Goal: Information Seeking & Learning: Learn about a topic

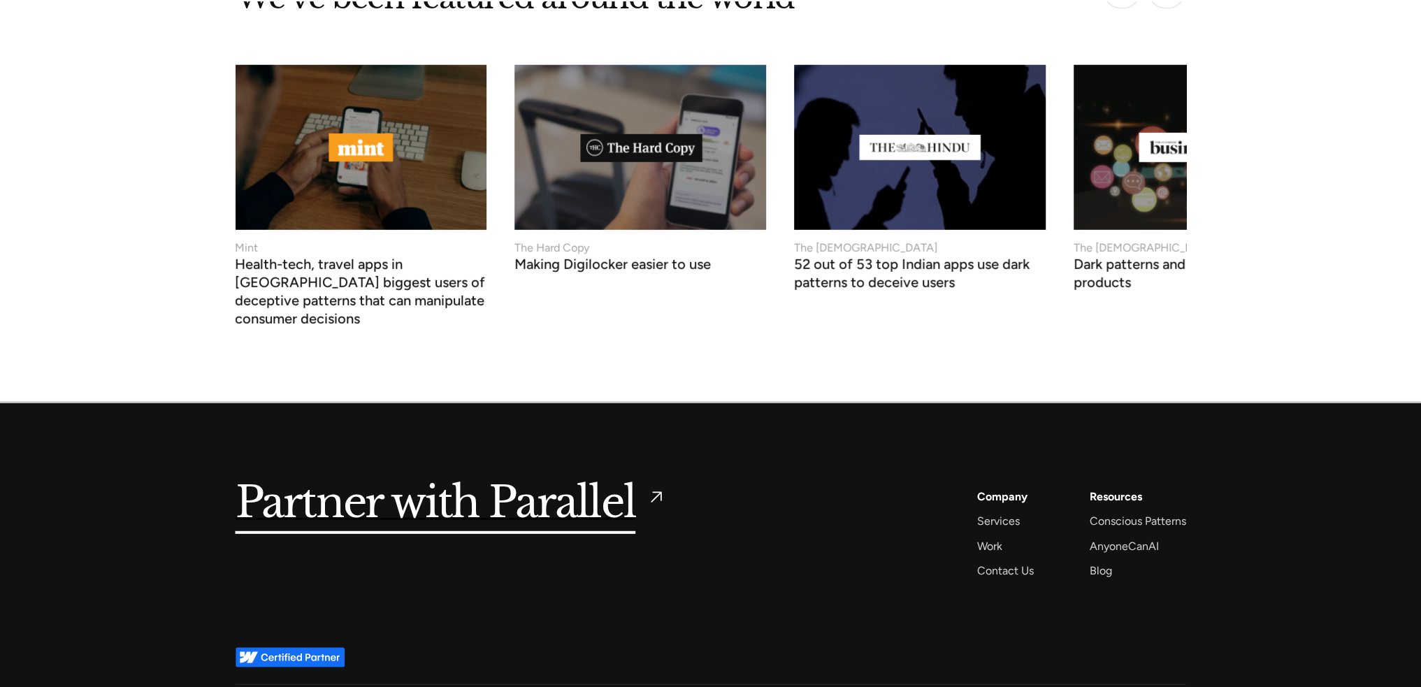
click at [299, 647] on img at bounding box center [289, 657] width 109 height 20
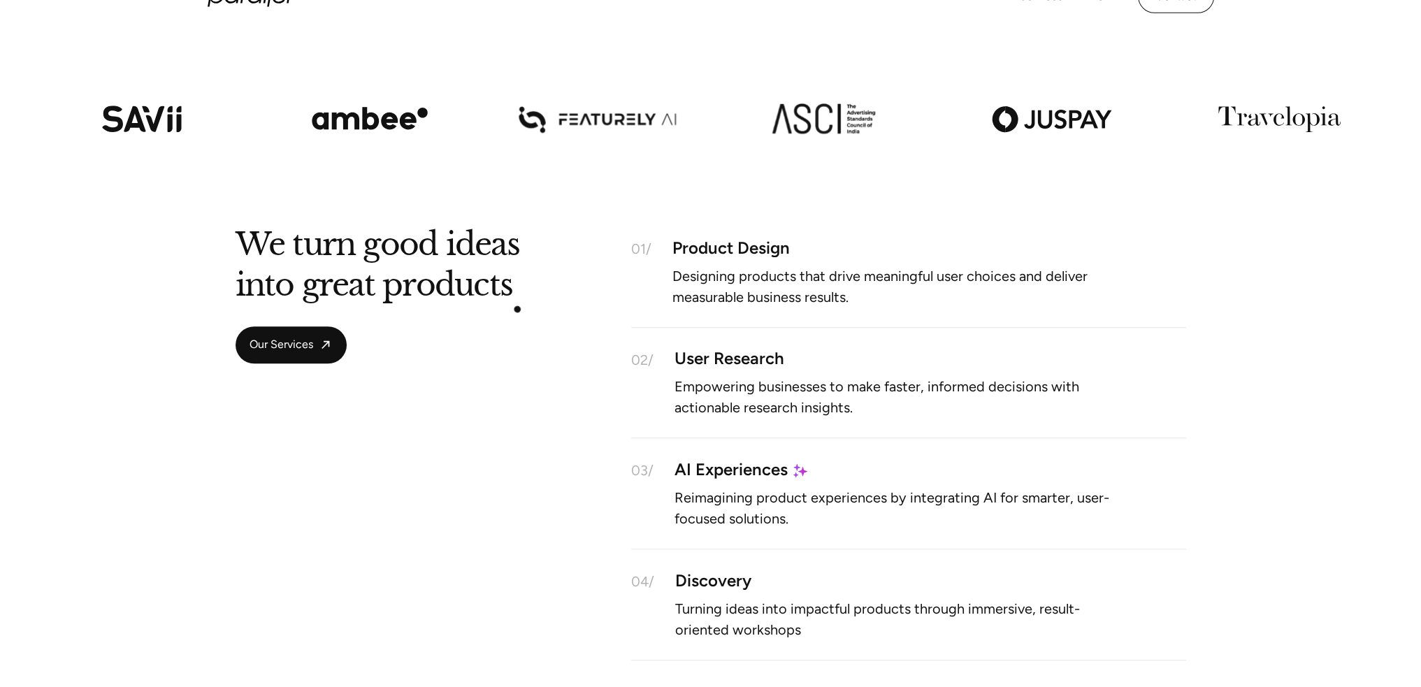
scroll to position [978, 0]
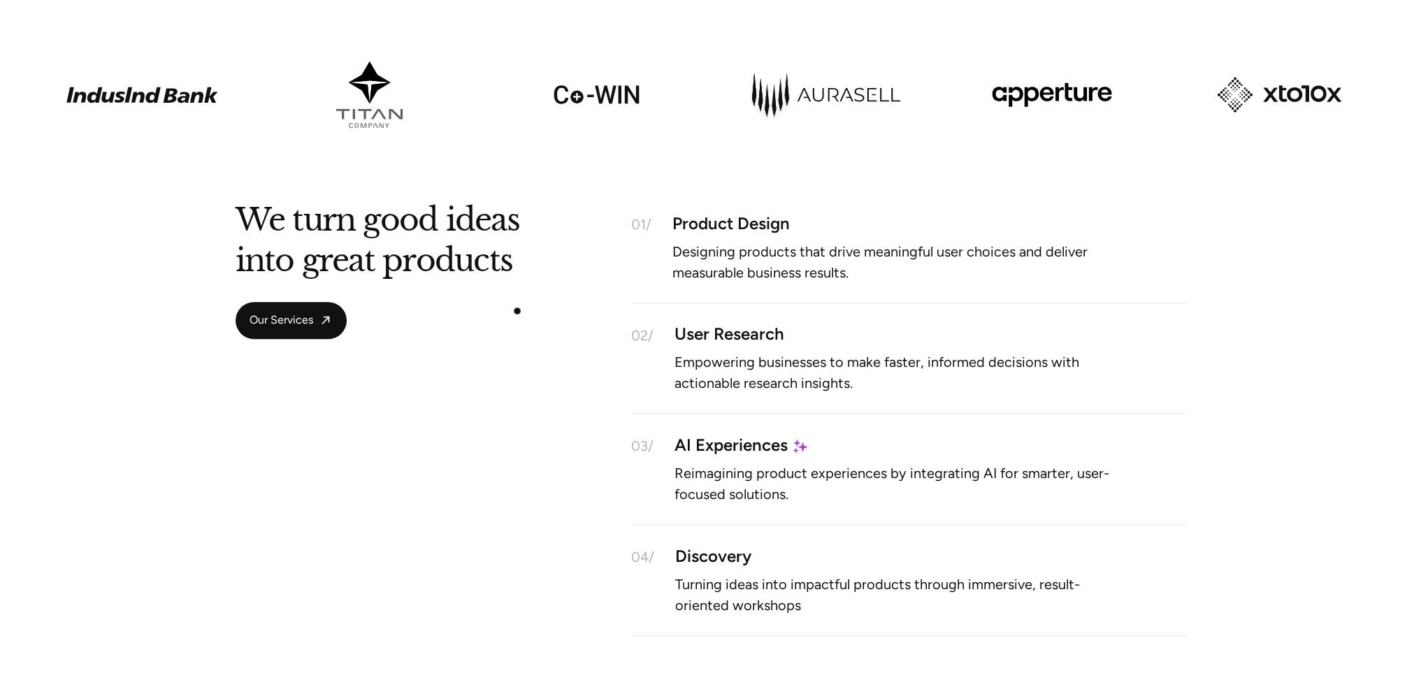
drag, startPoint x: 517, startPoint y: 311, endPoint x: 532, endPoint y: 114, distance: 197.7
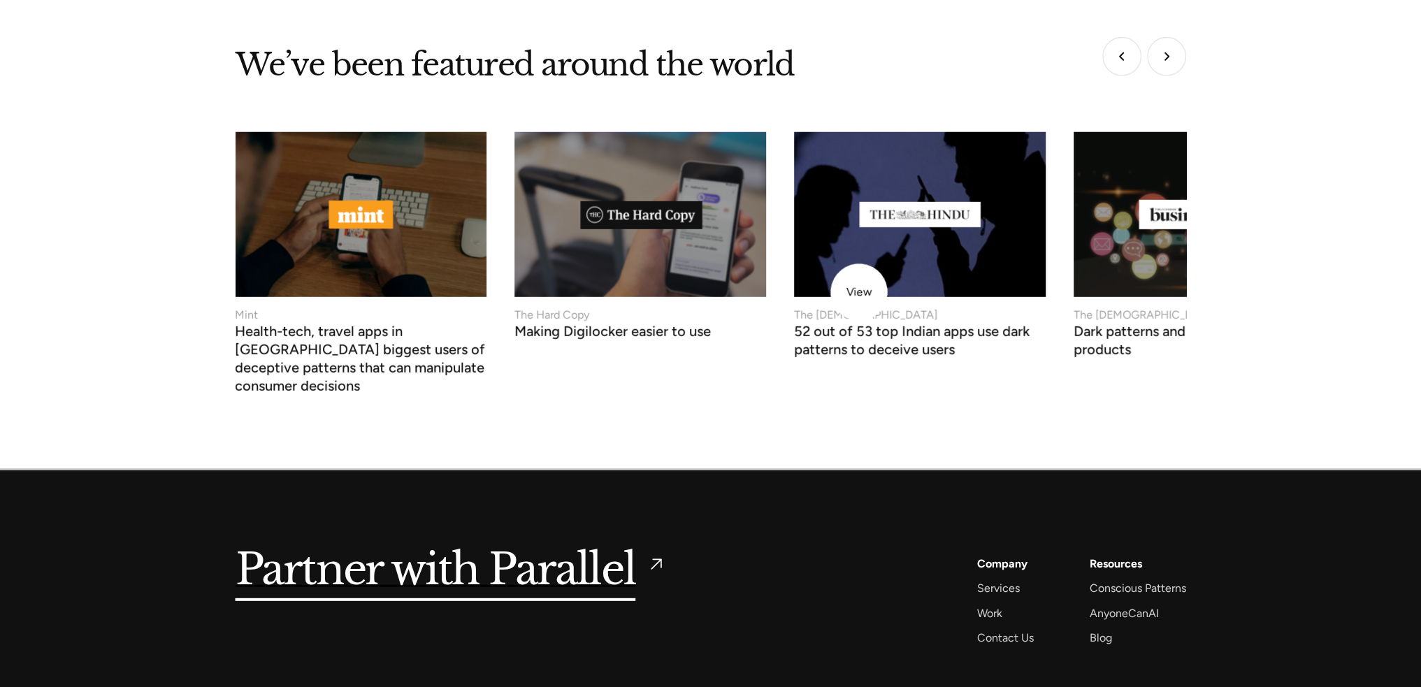
scroll to position [5308, 0]
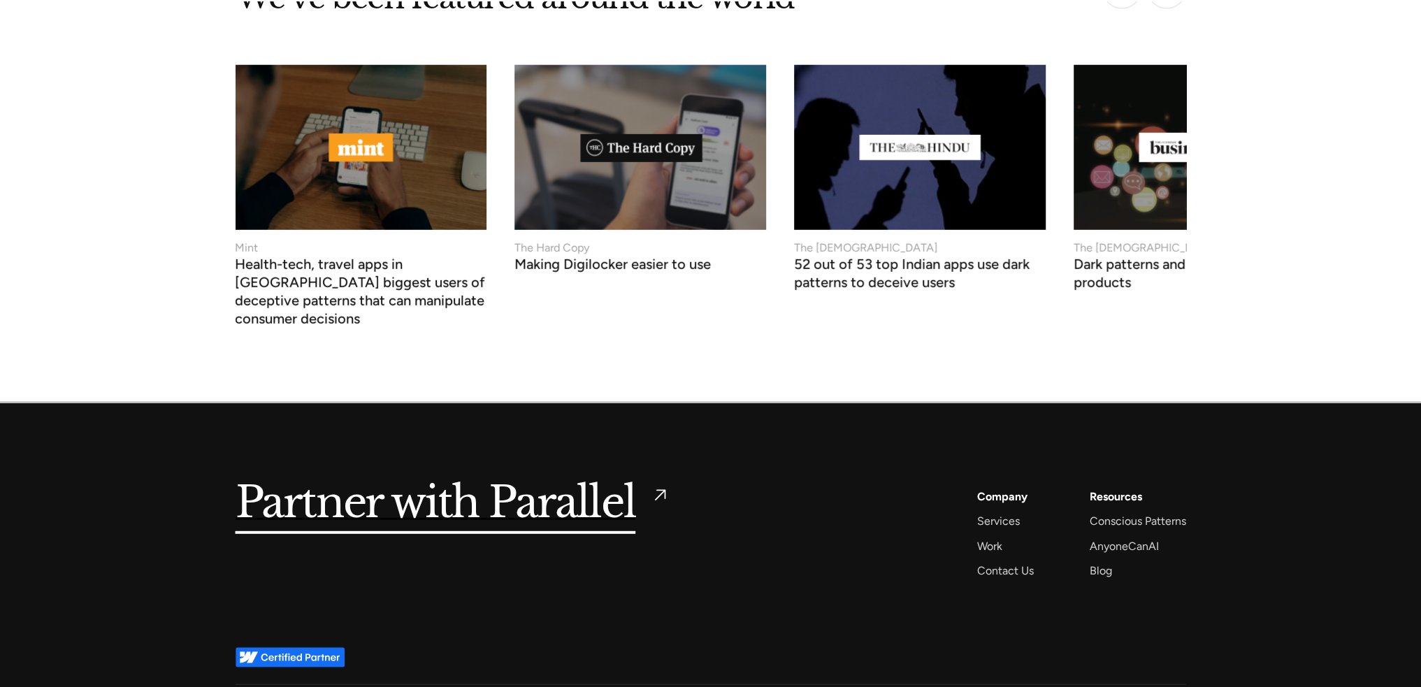
click at [468, 487] on h5 "Partner with Parallel" at bounding box center [435, 503] width 400 height 32
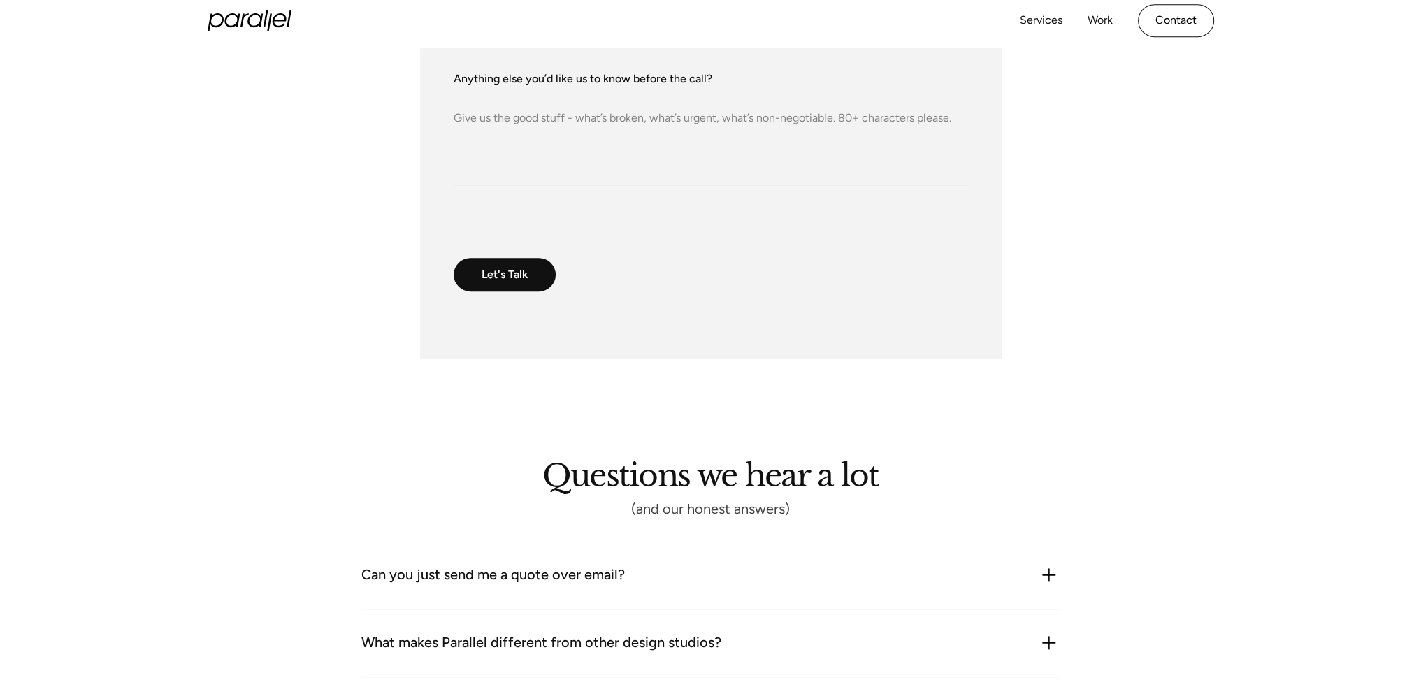
scroll to position [694, 0]
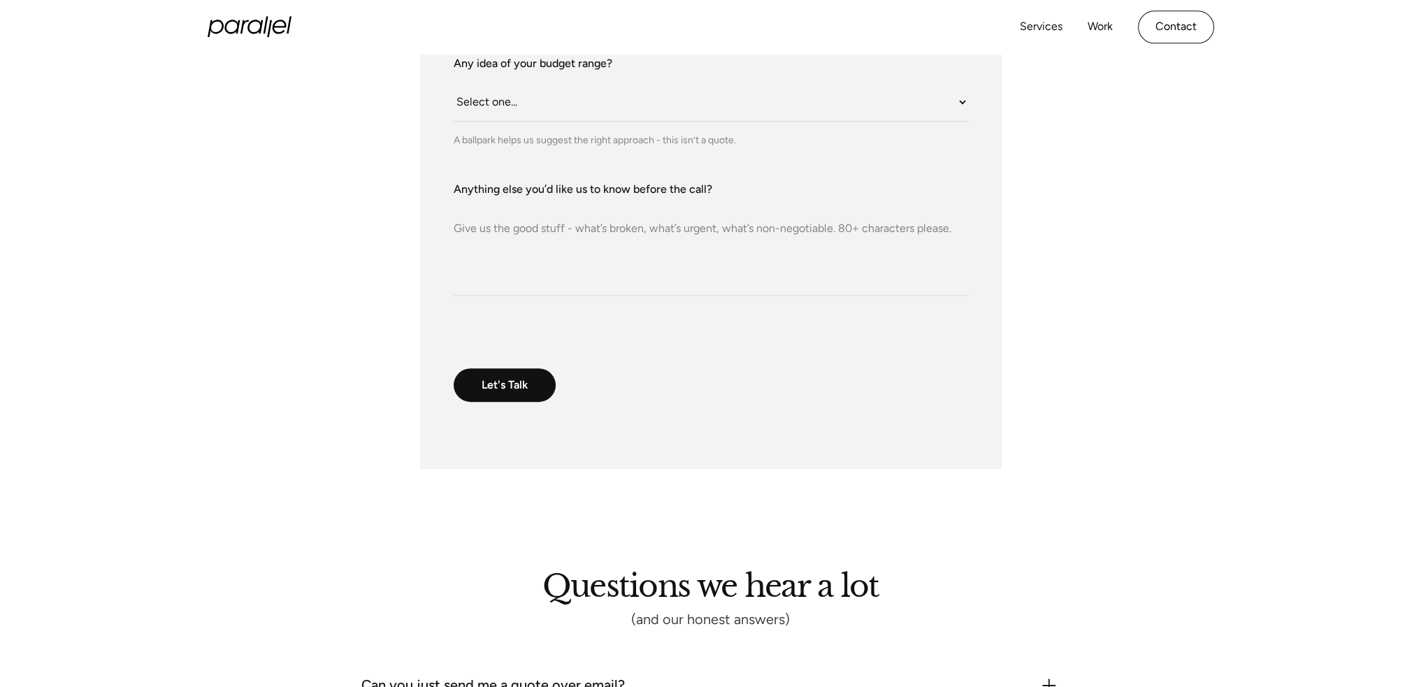
click at [252, 10] on div "Services Work About Careers Contact LinkedIn Twitter (X)" at bounding box center [711, 26] width 1006 height 55
click at [254, 20] on icon at bounding box center [250, 27] width 84 height 21
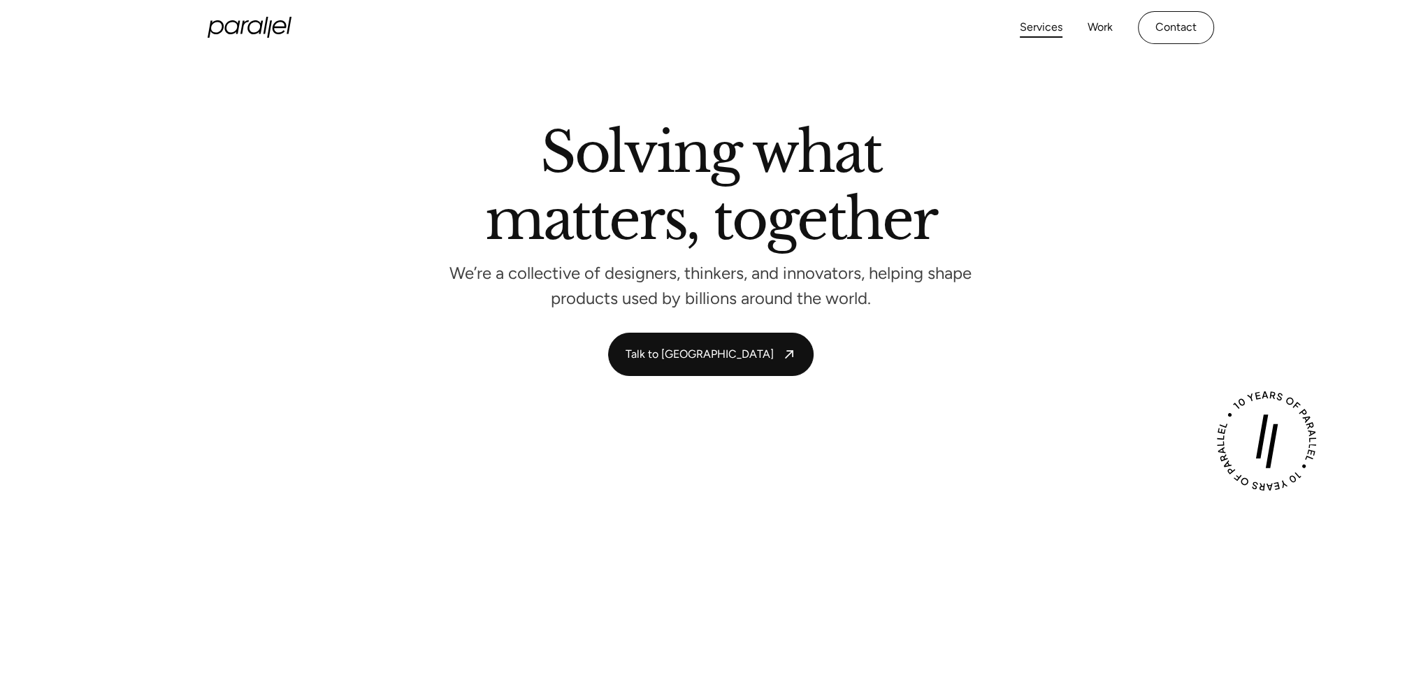
click at [1027, 31] on link "Services" at bounding box center [1041, 27] width 43 height 20
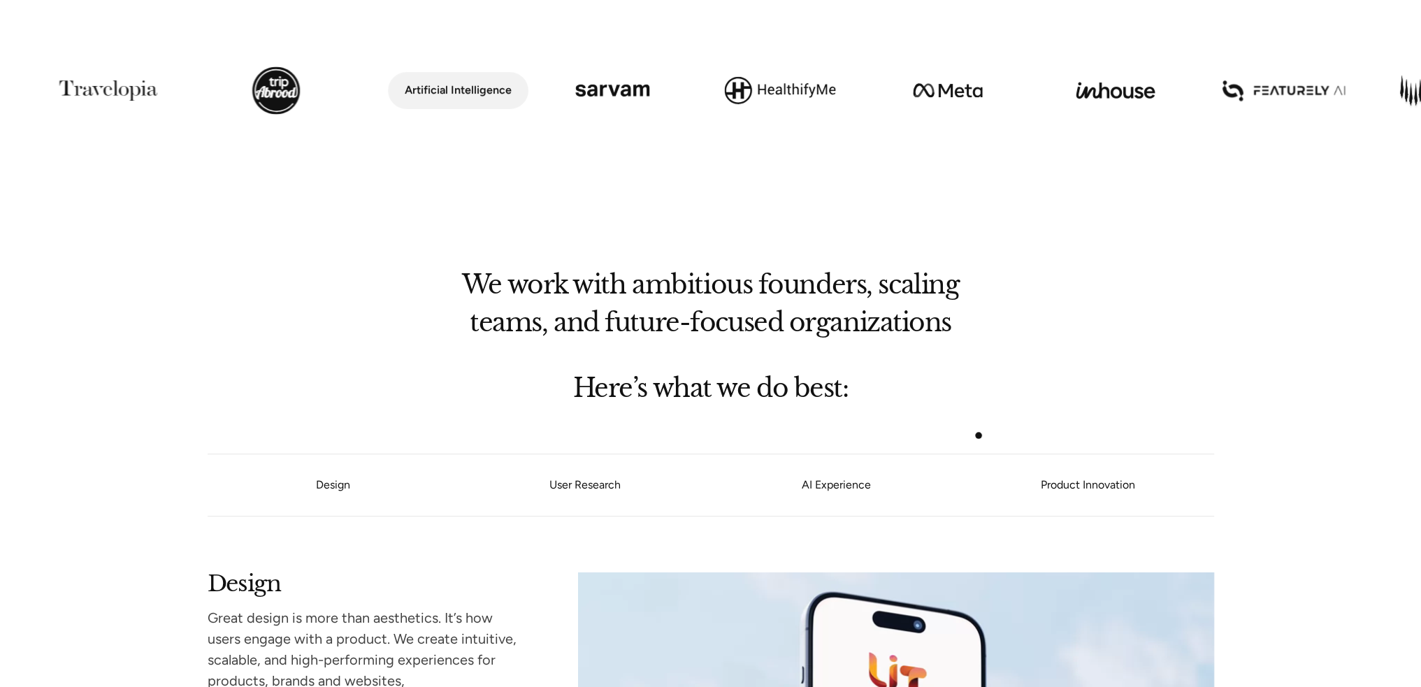
scroll to position [908, 0]
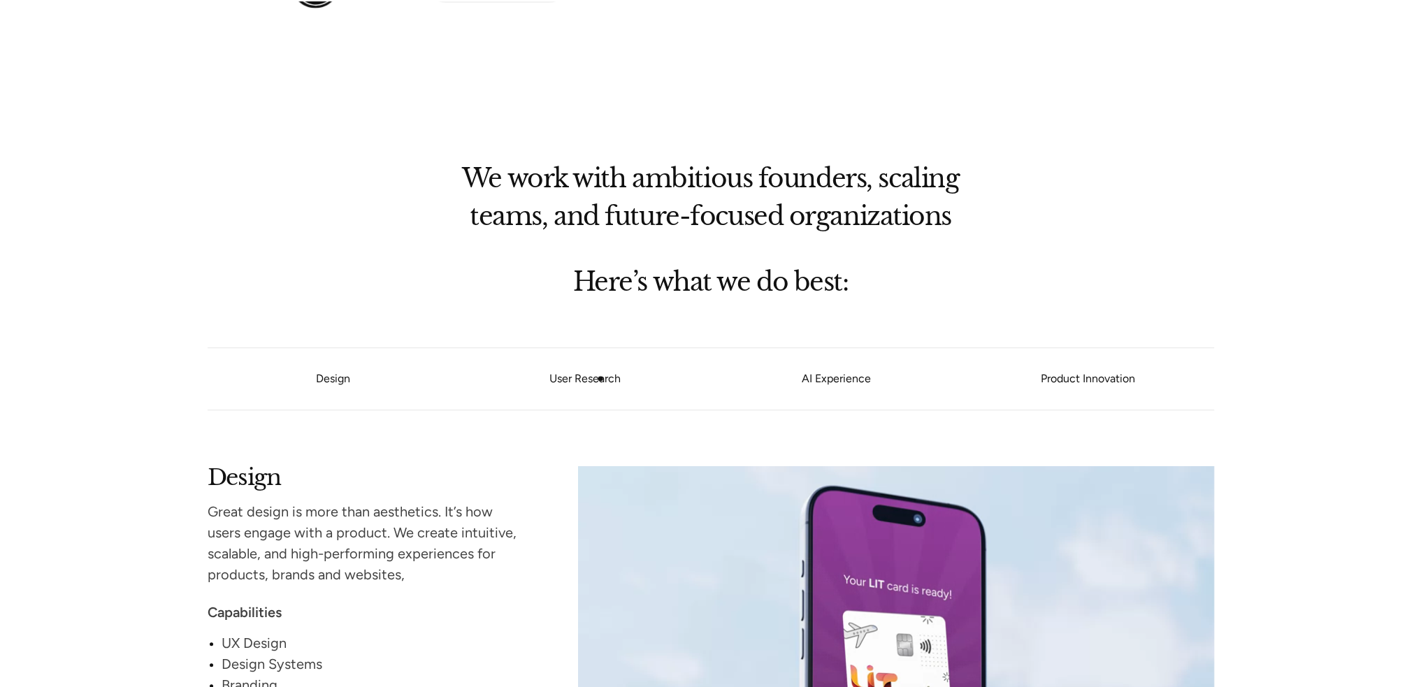
click at [598, 379] on link "User Research" at bounding box center [585, 379] width 252 height 8
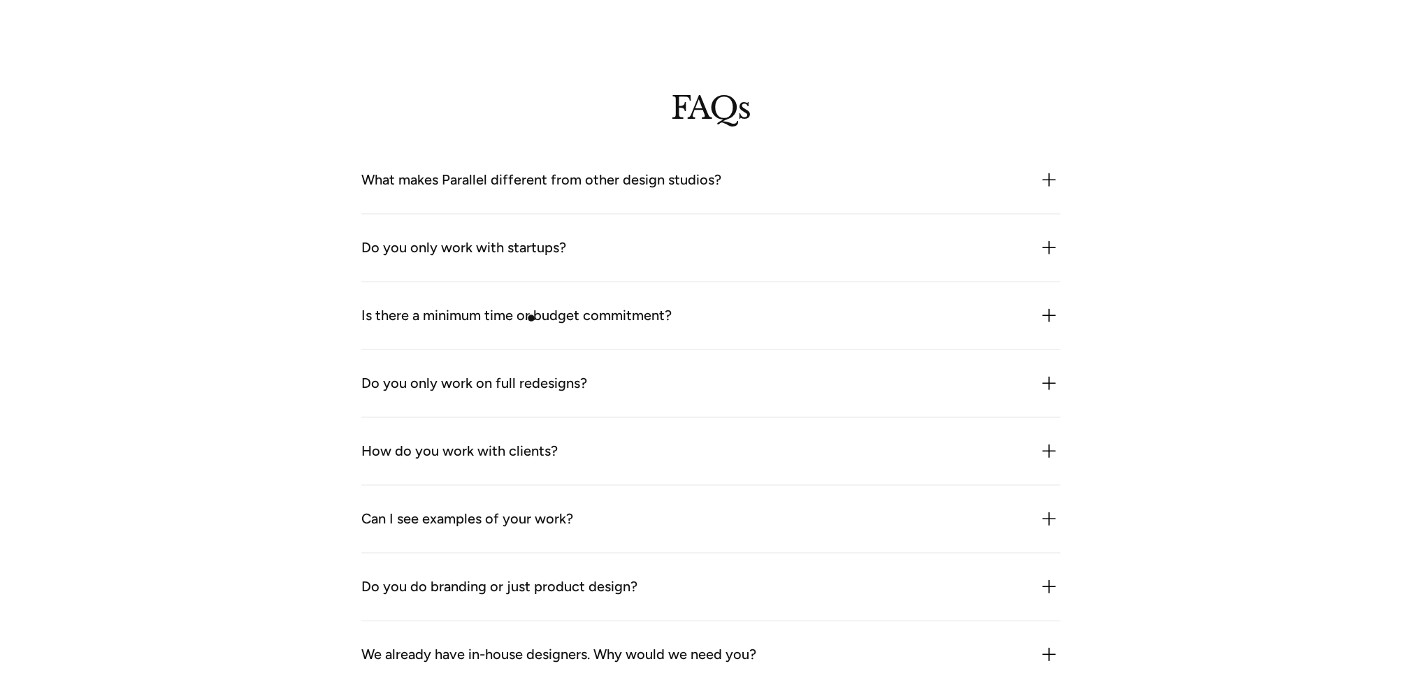
scroll to position [3924, 0]
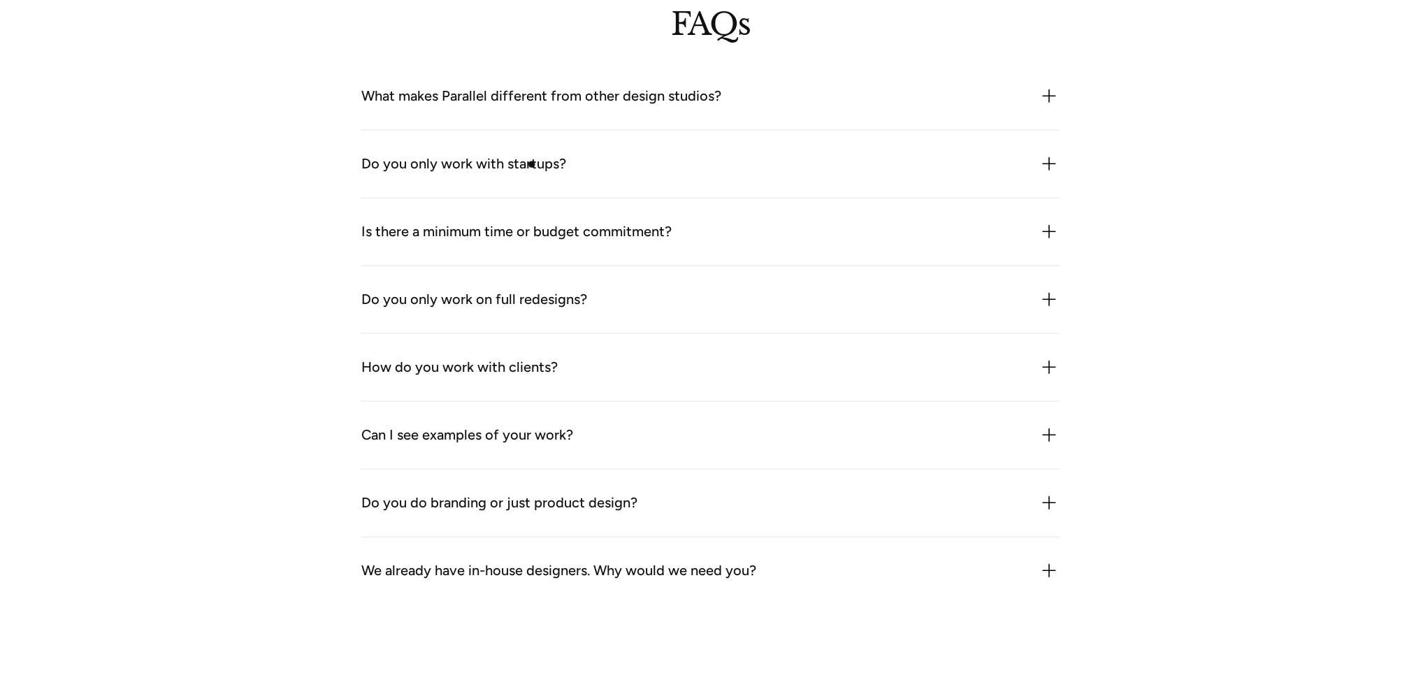
click at [532, 160] on div "Do you only work with startups?" at bounding box center [463, 164] width 205 height 22
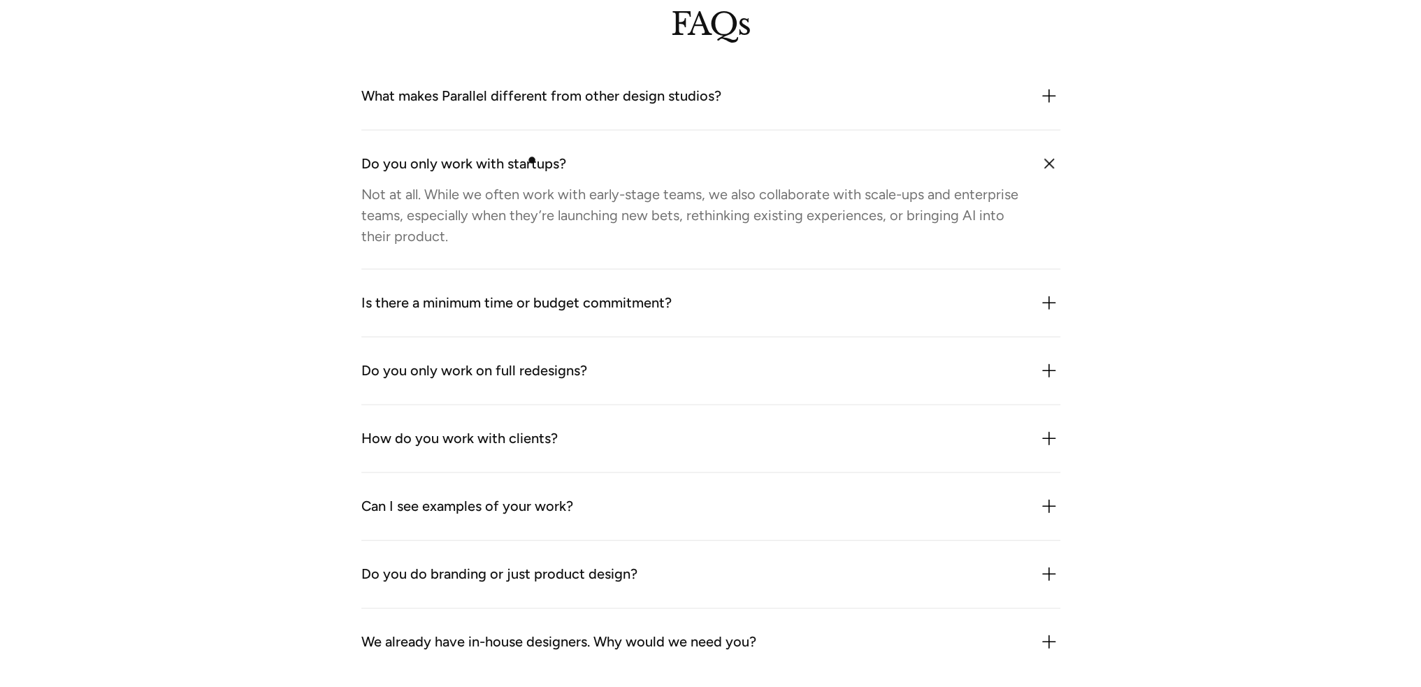
click at [532, 160] on div "Do you only work with startups?" at bounding box center [463, 164] width 205 height 22
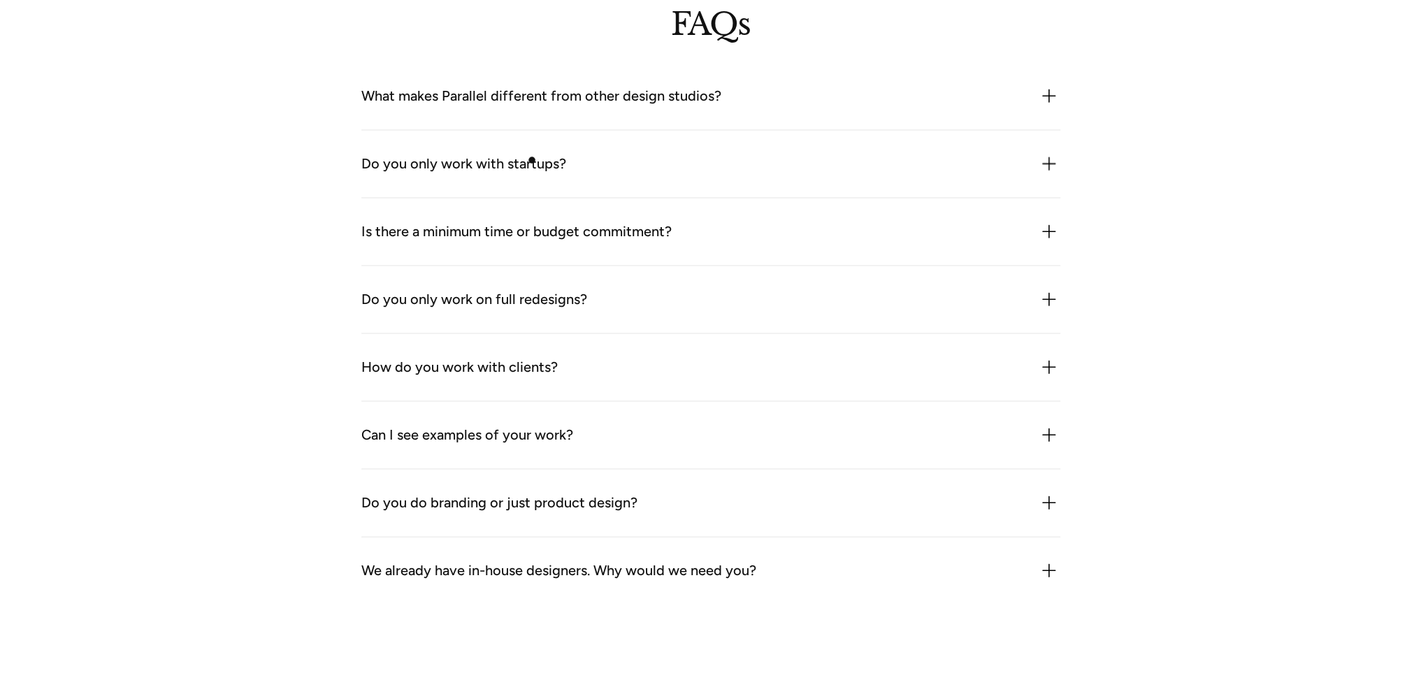
click at [532, 229] on div "Is there a minimum time or budget commitment?" at bounding box center [516, 232] width 310 height 22
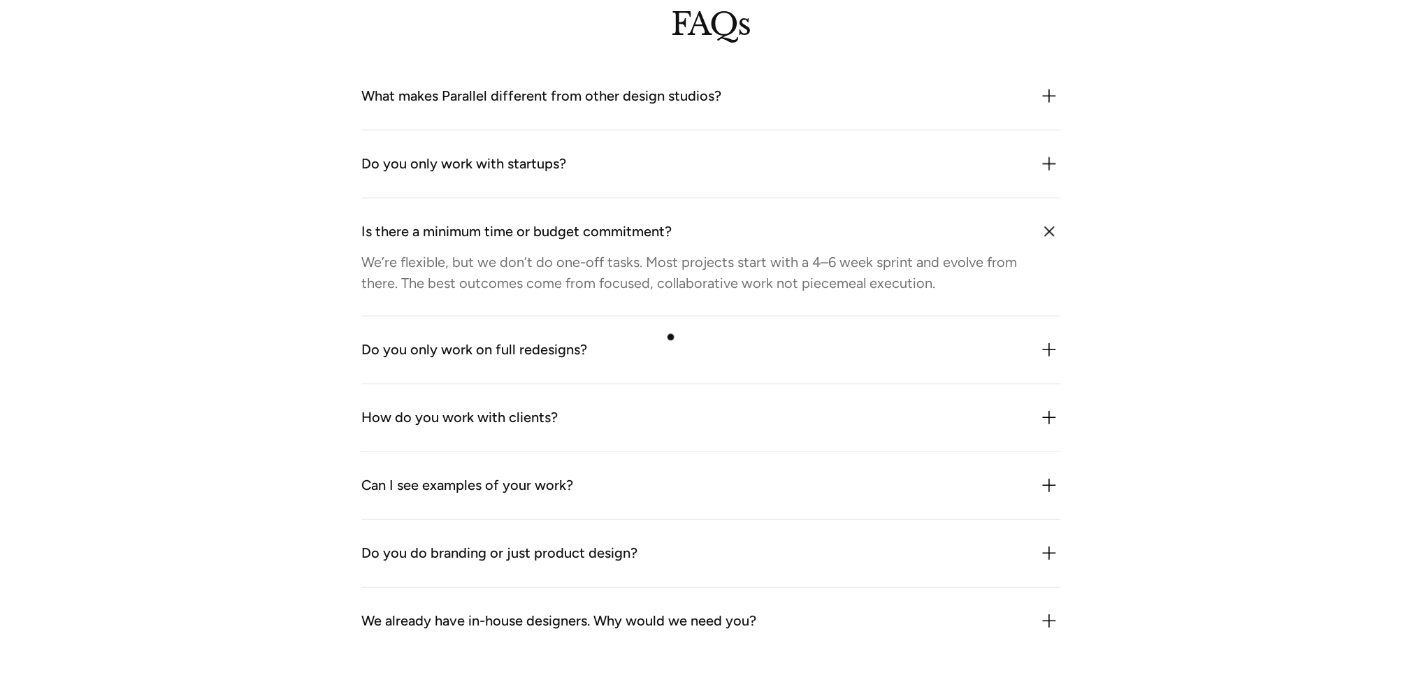
click at [664, 349] on div "Do you only work on full redesigns?" at bounding box center [710, 350] width 699 height 22
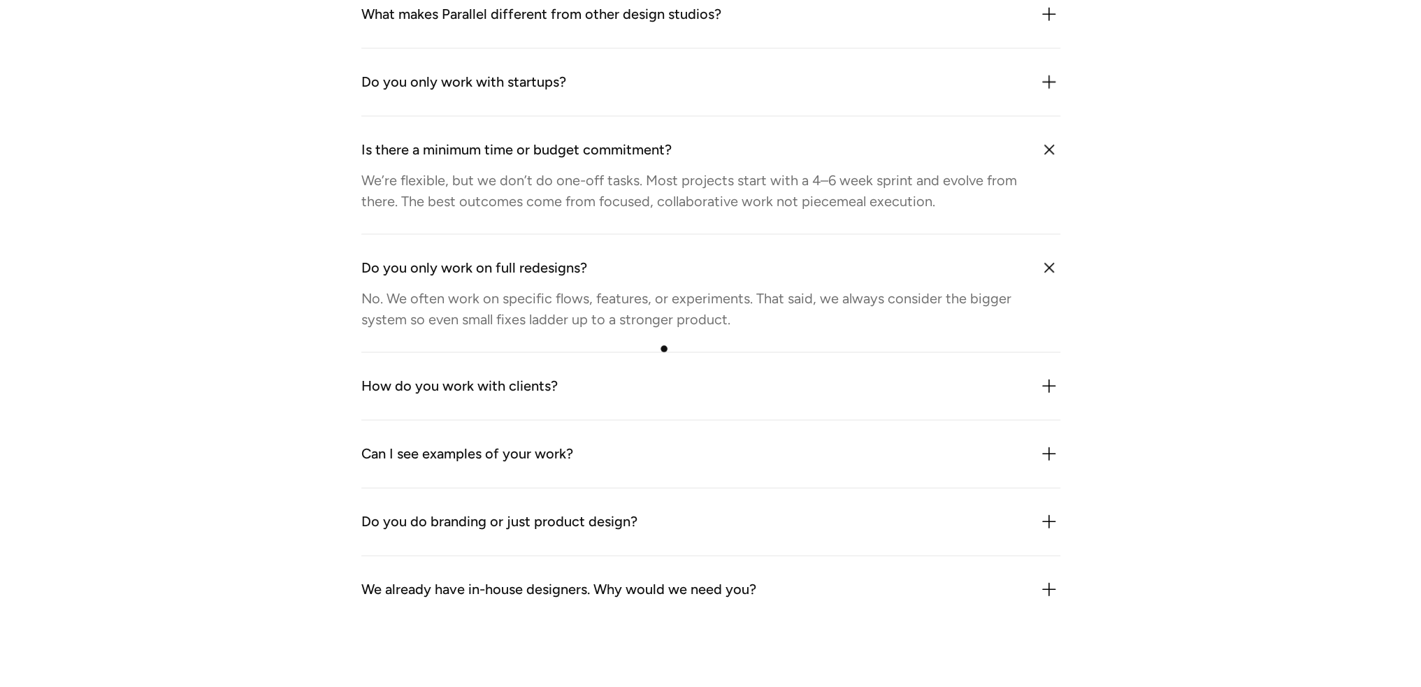
scroll to position [4064, 0]
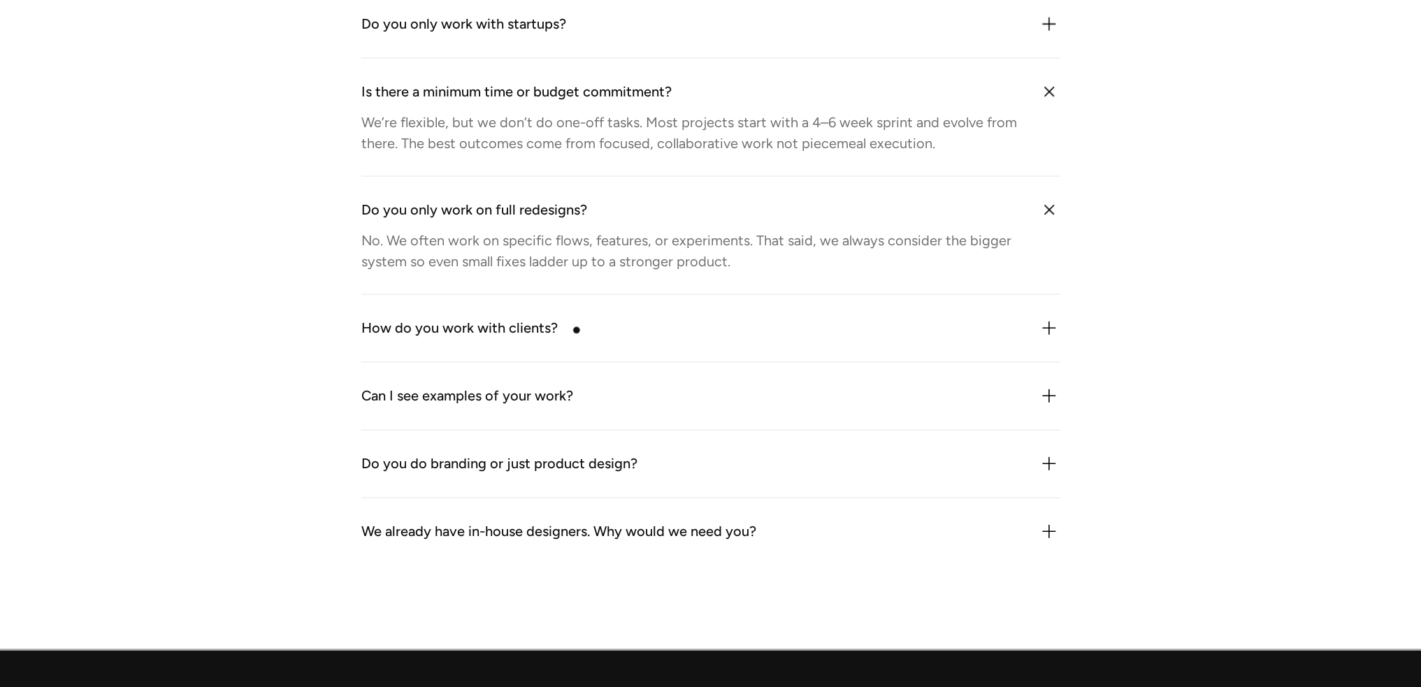
click at [542, 323] on div "How do you work with clients?" at bounding box center [459, 328] width 196 height 22
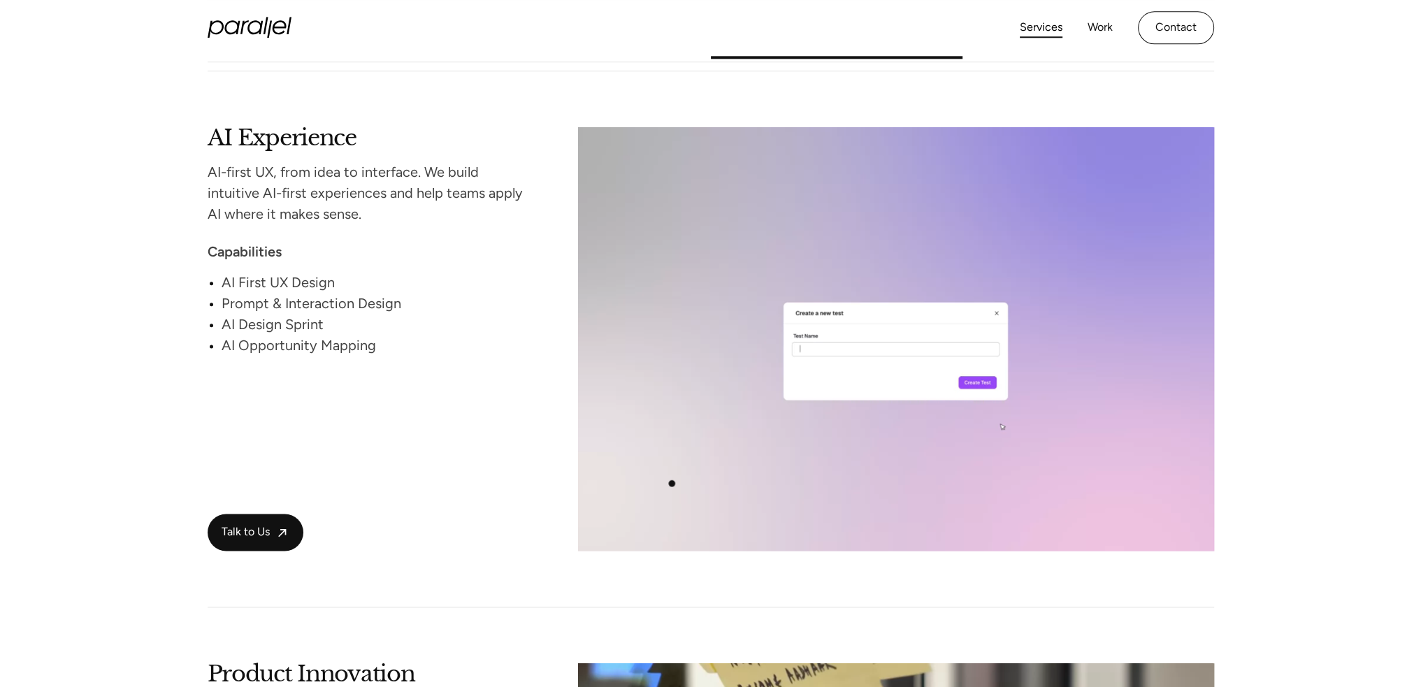
scroll to position [2112, 0]
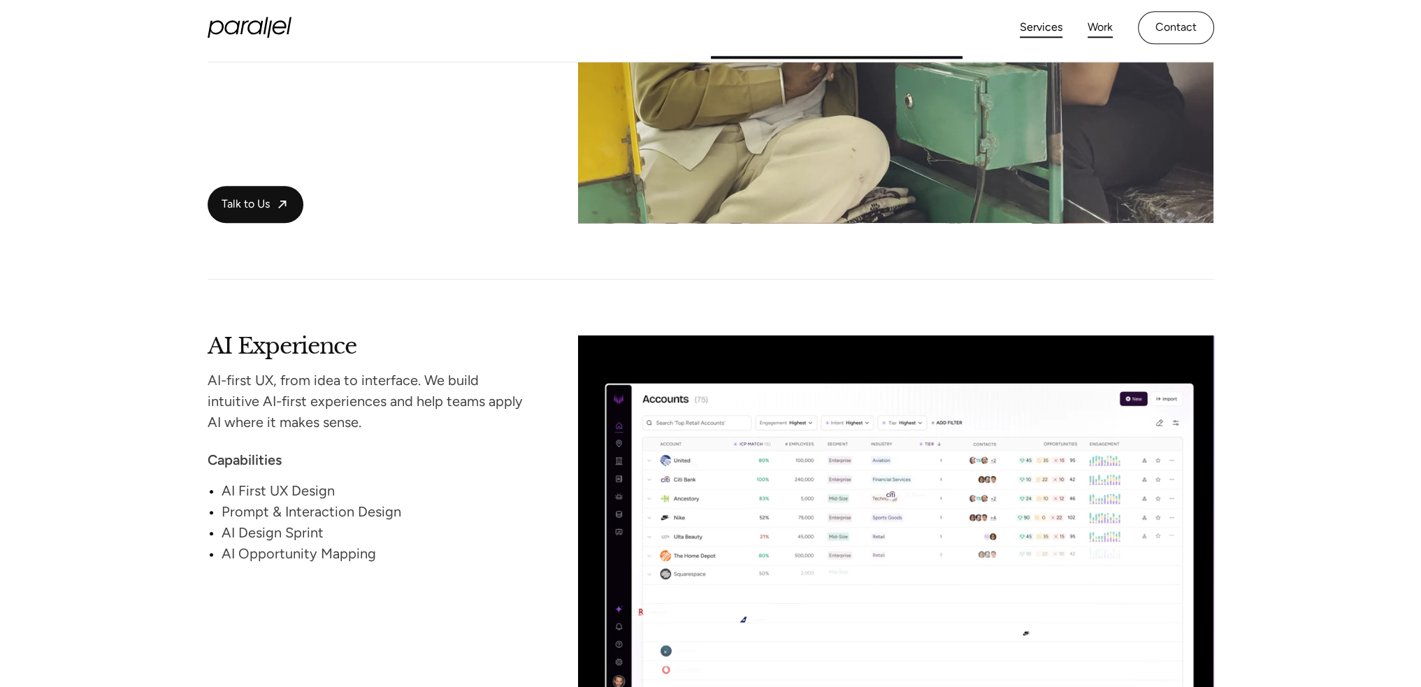
click at [1090, 35] on link "Work" at bounding box center [1099, 27] width 25 height 20
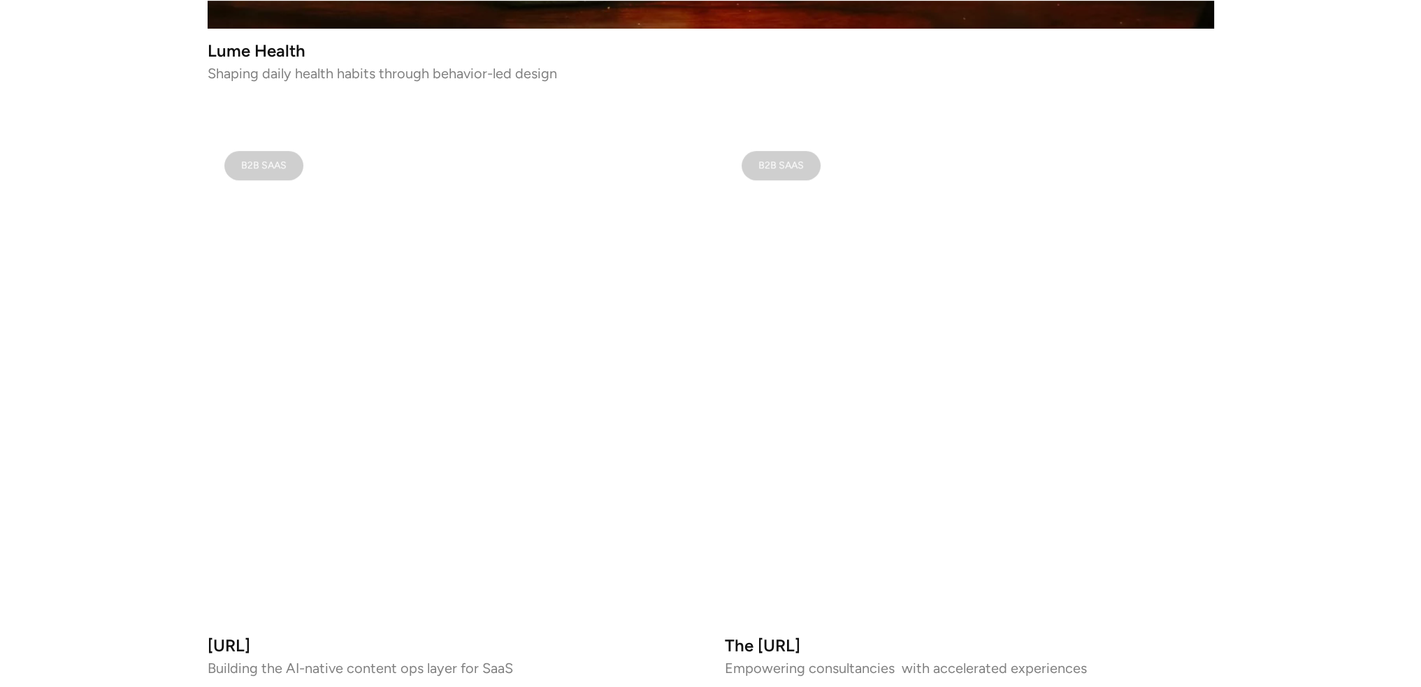
scroll to position [908, 0]
